Goal: Task Accomplishment & Management: Manage account settings

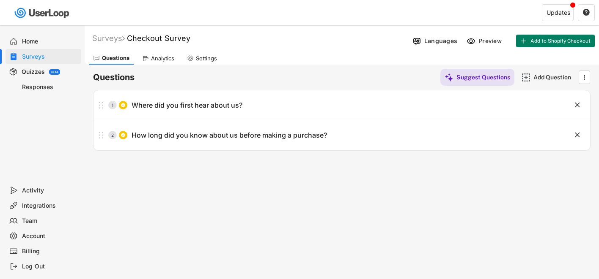
click at [34, 43] on div "Home" at bounding box center [50, 42] width 56 height 8
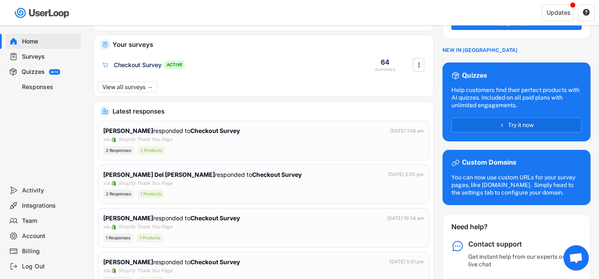
scroll to position [55, 0]
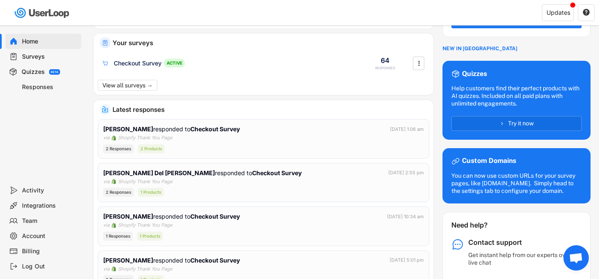
click at [27, 55] on div "Surveys" at bounding box center [50, 57] width 56 height 8
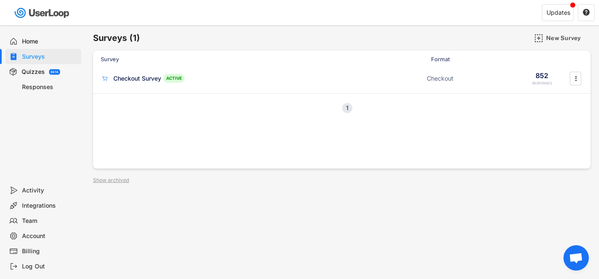
click at [35, 87] on div "Responses" at bounding box center [50, 87] width 56 height 8
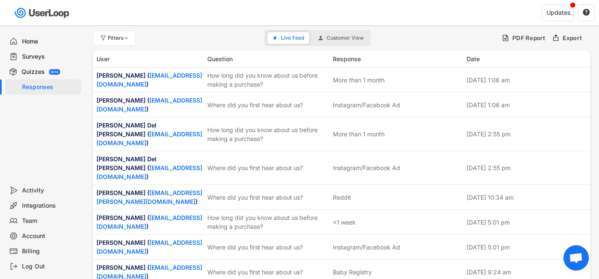
click at [36, 40] on div "Home" at bounding box center [50, 42] width 56 height 8
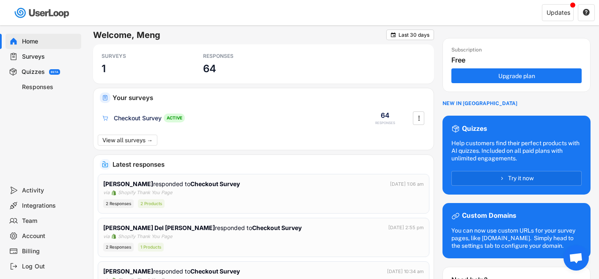
click at [33, 71] on div "Quizzes" at bounding box center [33, 72] width 23 height 8
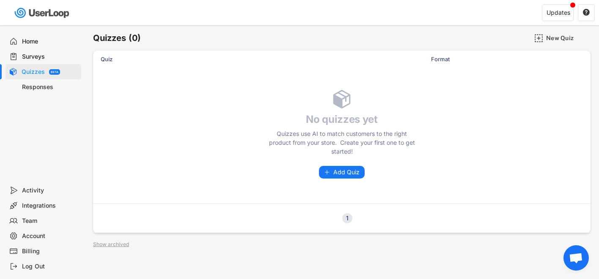
click at [33, 58] on div "Surveys" at bounding box center [50, 57] width 56 height 8
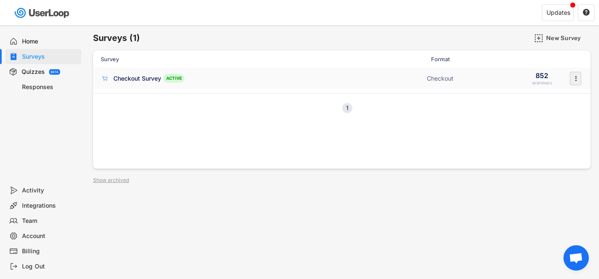
click at [577, 82] on icon "" at bounding box center [575, 78] width 8 height 13
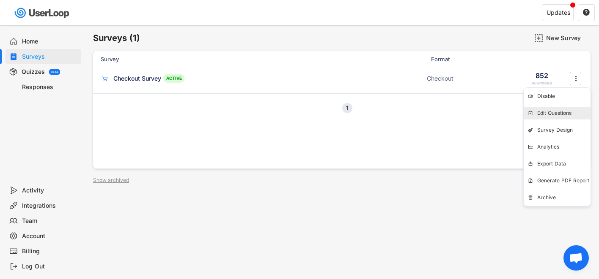
click at [561, 109] on div "Edit Questions" at bounding box center [556, 113] width 67 height 13
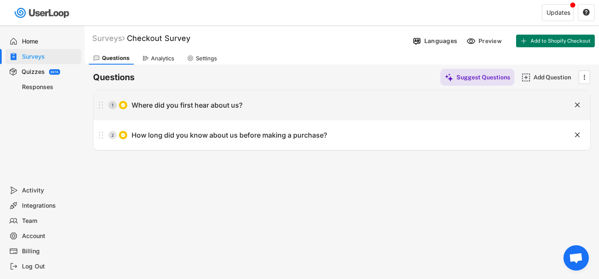
click at [405, 110] on div "1 Where did you first hear about us?" at bounding box center [320, 105] width 454 height 17
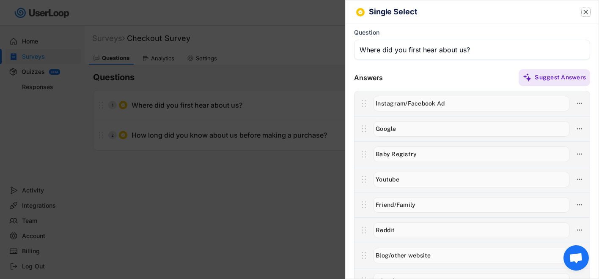
click at [583, 14] on text "" at bounding box center [585, 12] width 5 height 9
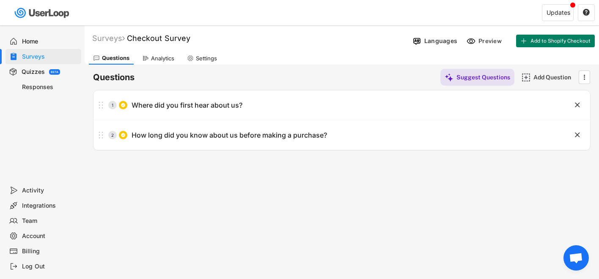
click at [34, 41] on div "Home" at bounding box center [50, 42] width 56 height 8
